Goal: Check status: Check status

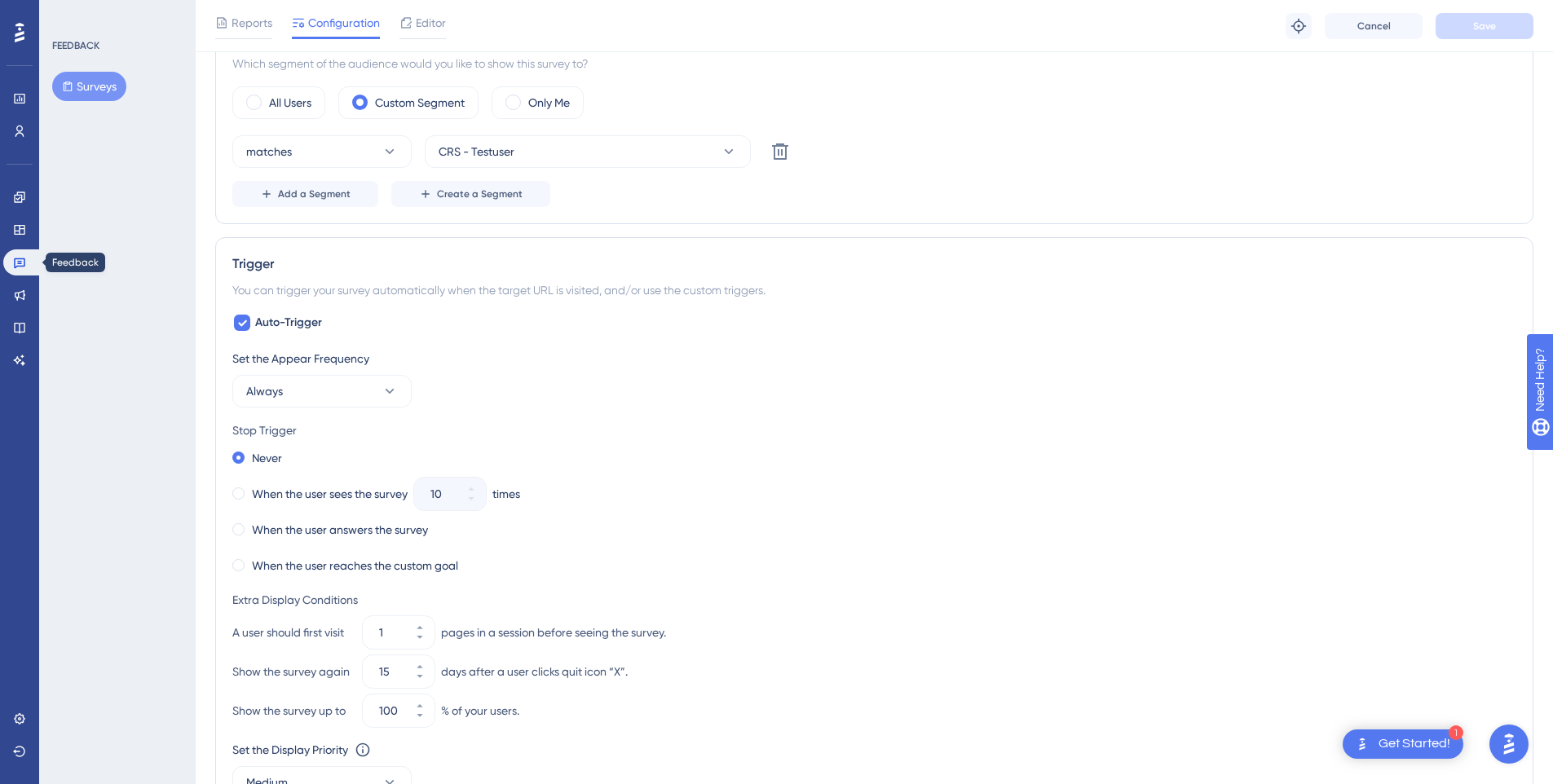
click at [27, 259] on link at bounding box center [23, 263] width 40 height 26
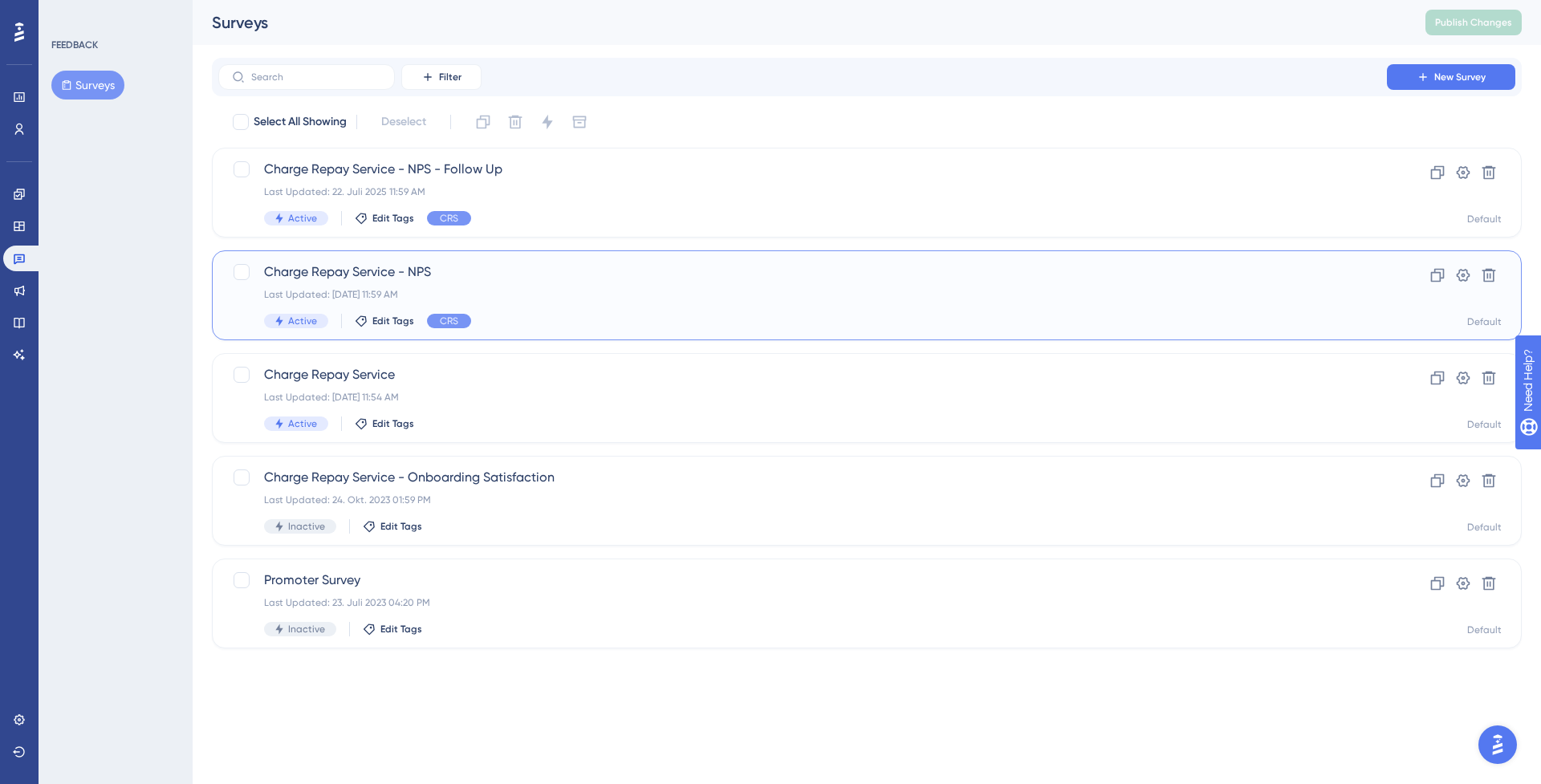
click at [598, 301] on div "Charge Repay Service - NPS Last Updated: [DATE] 11:59 AM Active Edit Tags CRS" at bounding box center [802, 295] width 1077 height 66
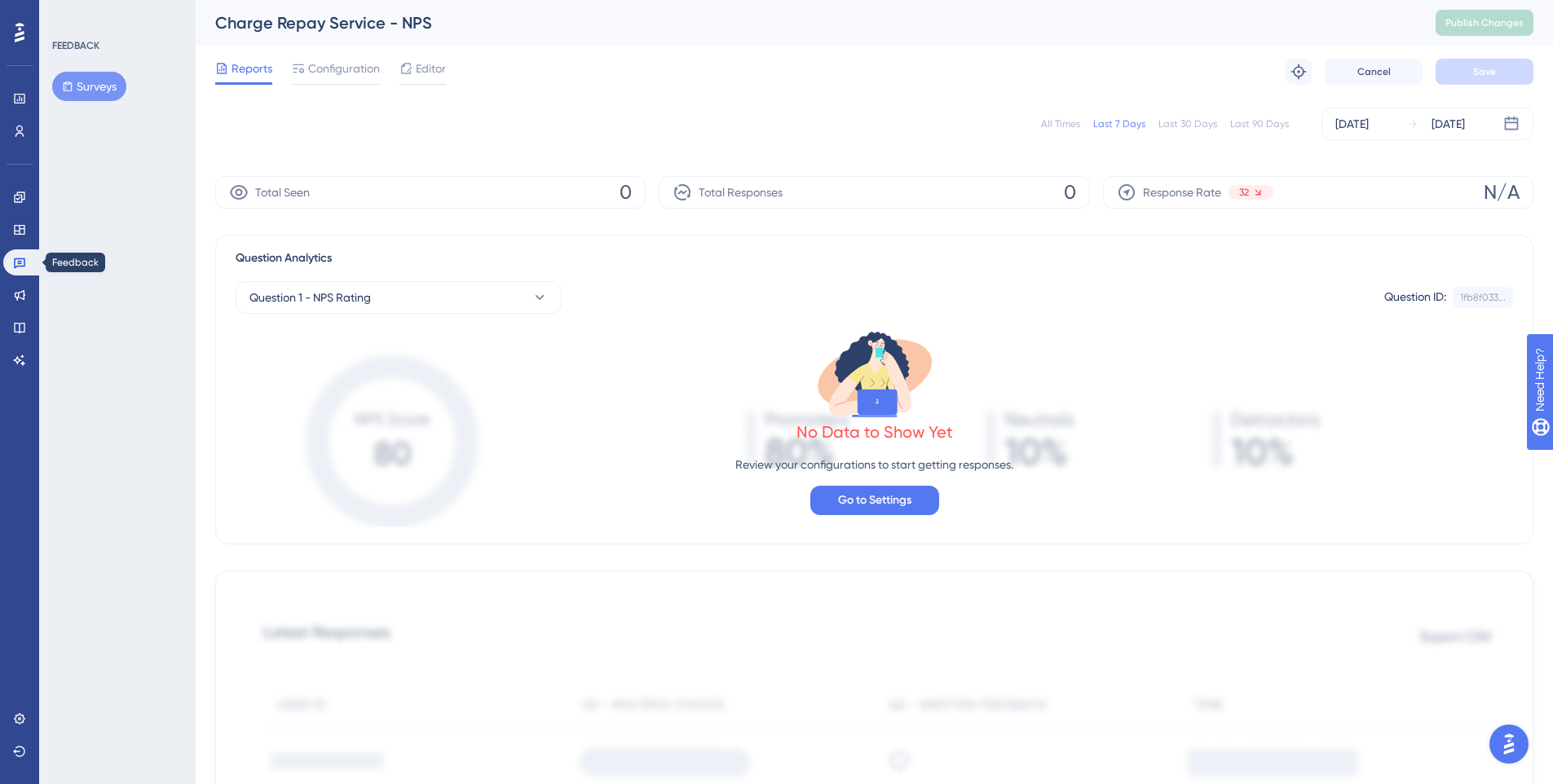
click at [16, 260] on icon at bounding box center [19, 262] width 13 height 13
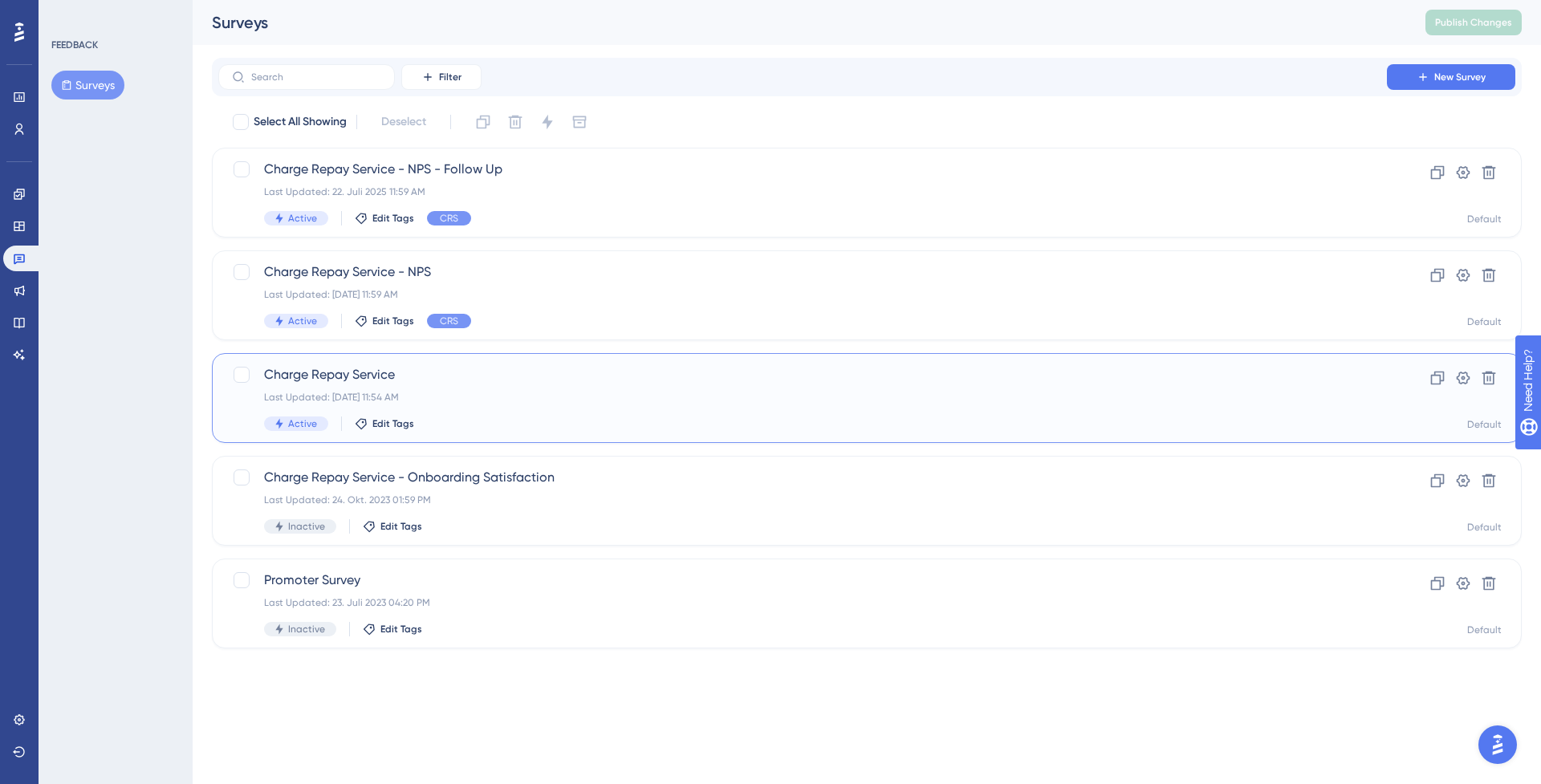
click at [473, 373] on span "Charge Repay Service" at bounding box center [802, 374] width 1077 height 19
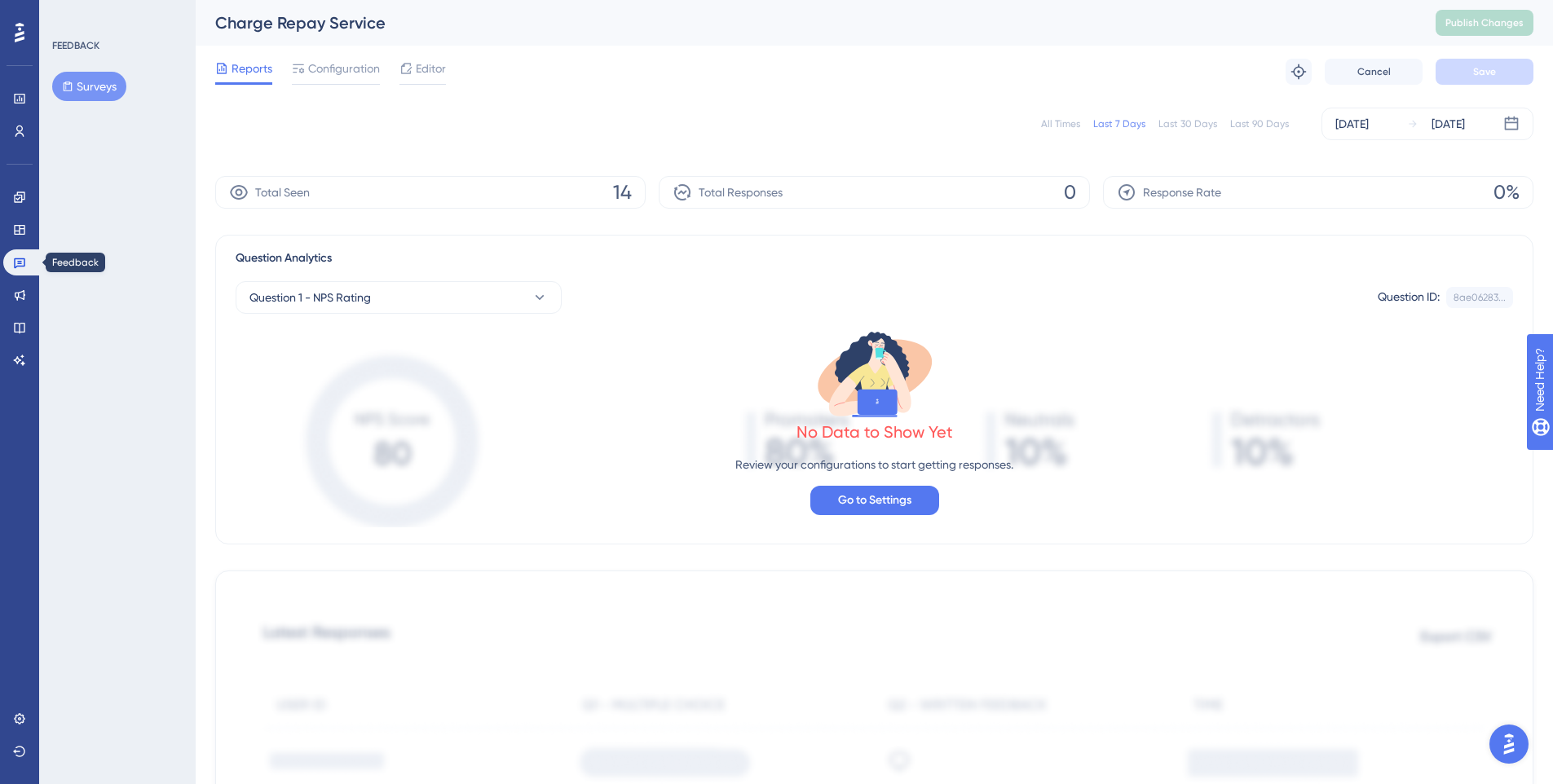
click at [22, 256] on icon at bounding box center [19, 262] width 13 height 13
